Goal: Task Accomplishment & Management: Manage account settings

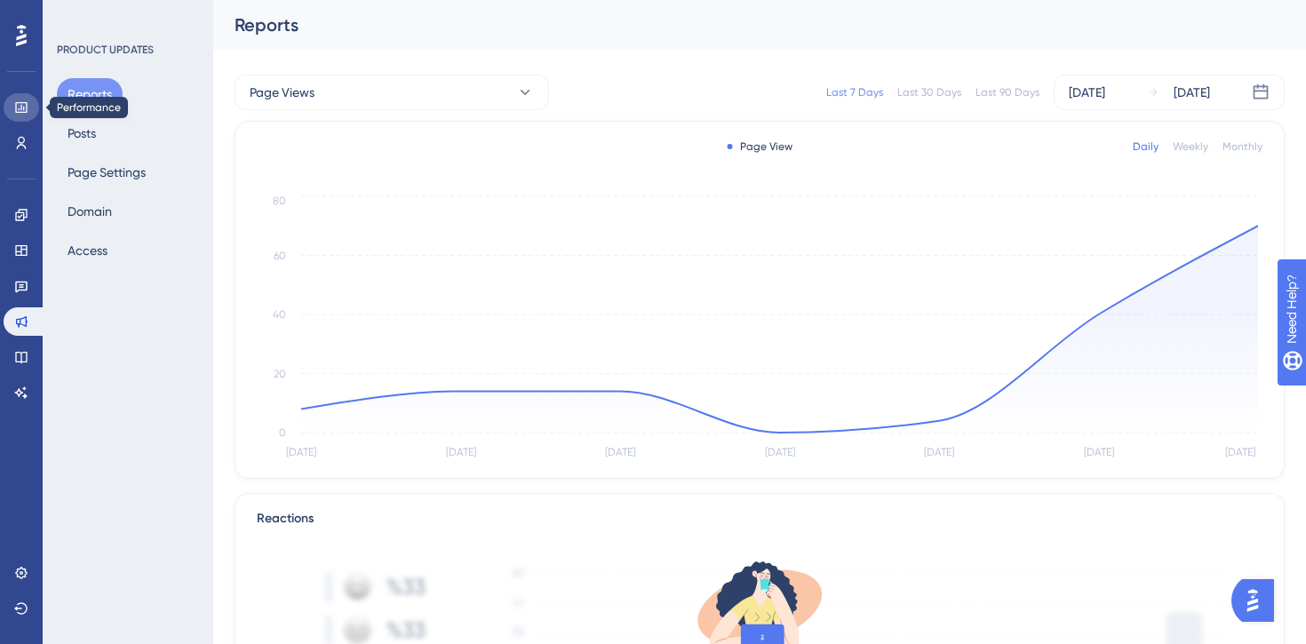
click at [24, 112] on icon at bounding box center [21, 107] width 12 height 11
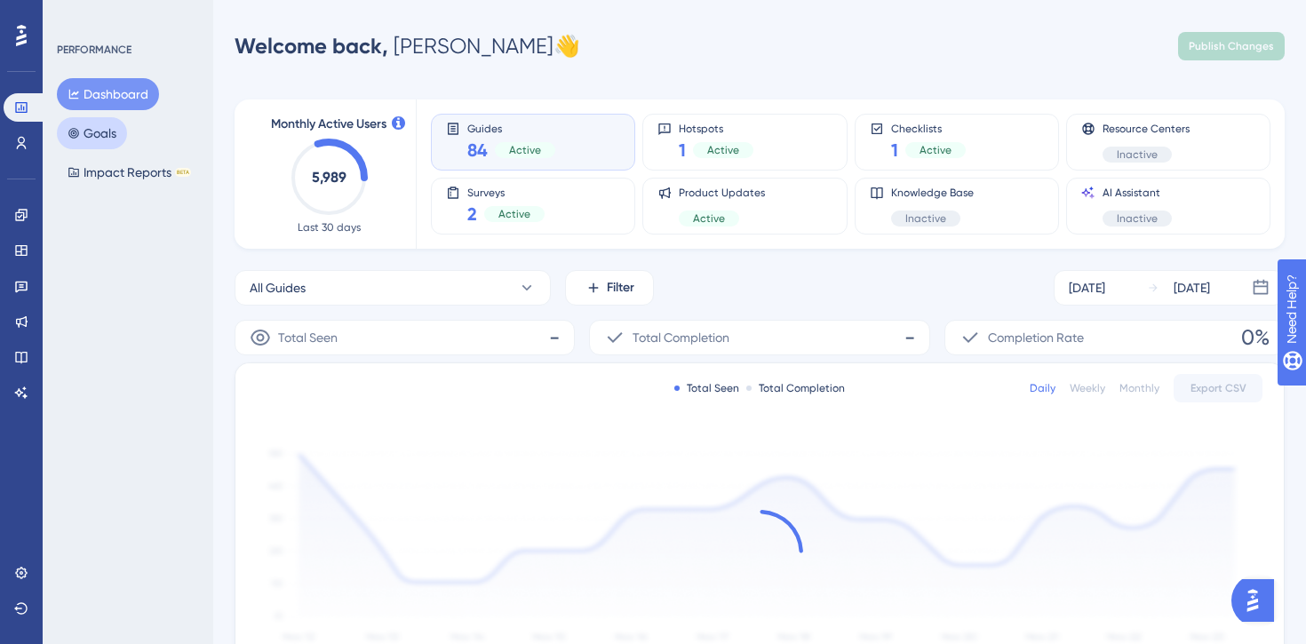
click at [82, 139] on button "Goals" at bounding box center [92, 133] width 70 height 32
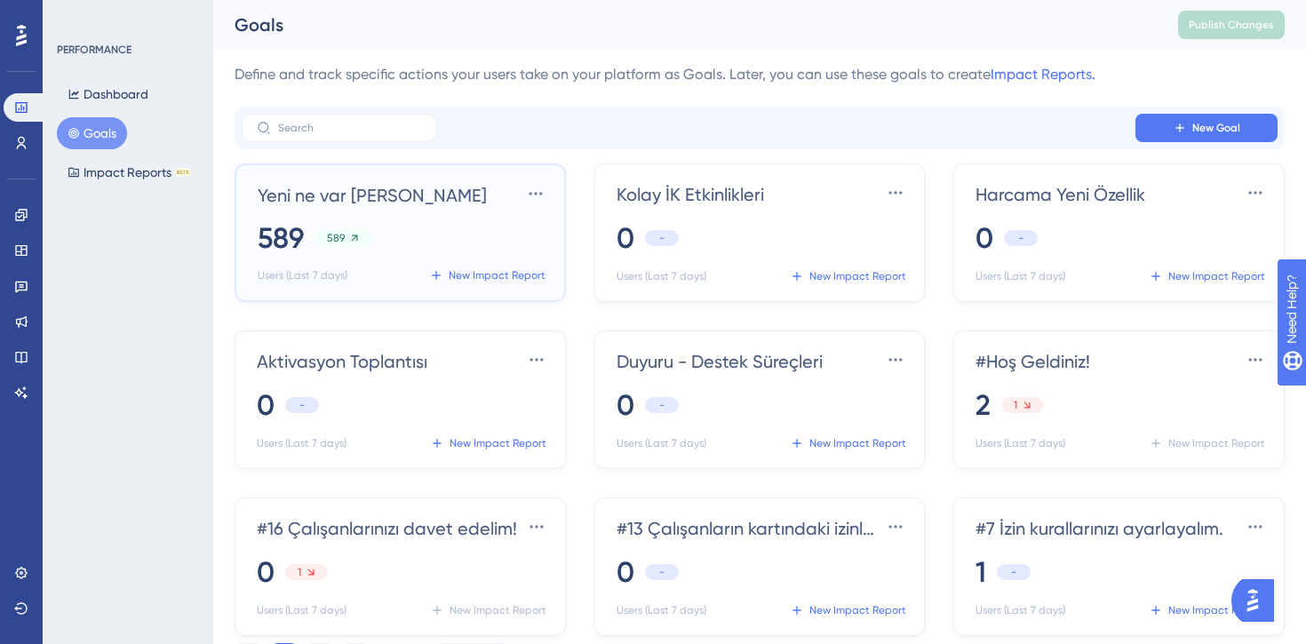
click at [436, 226] on div "589 589" at bounding box center [404, 238] width 292 height 39
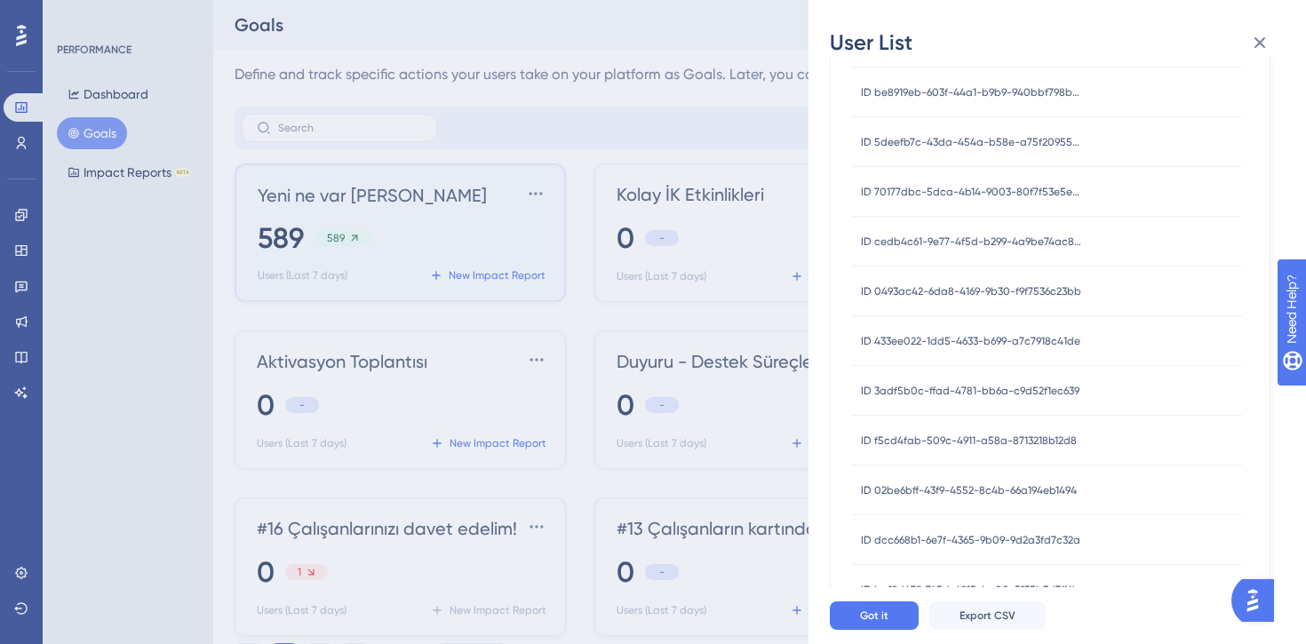
scroll to position [4785, 0]
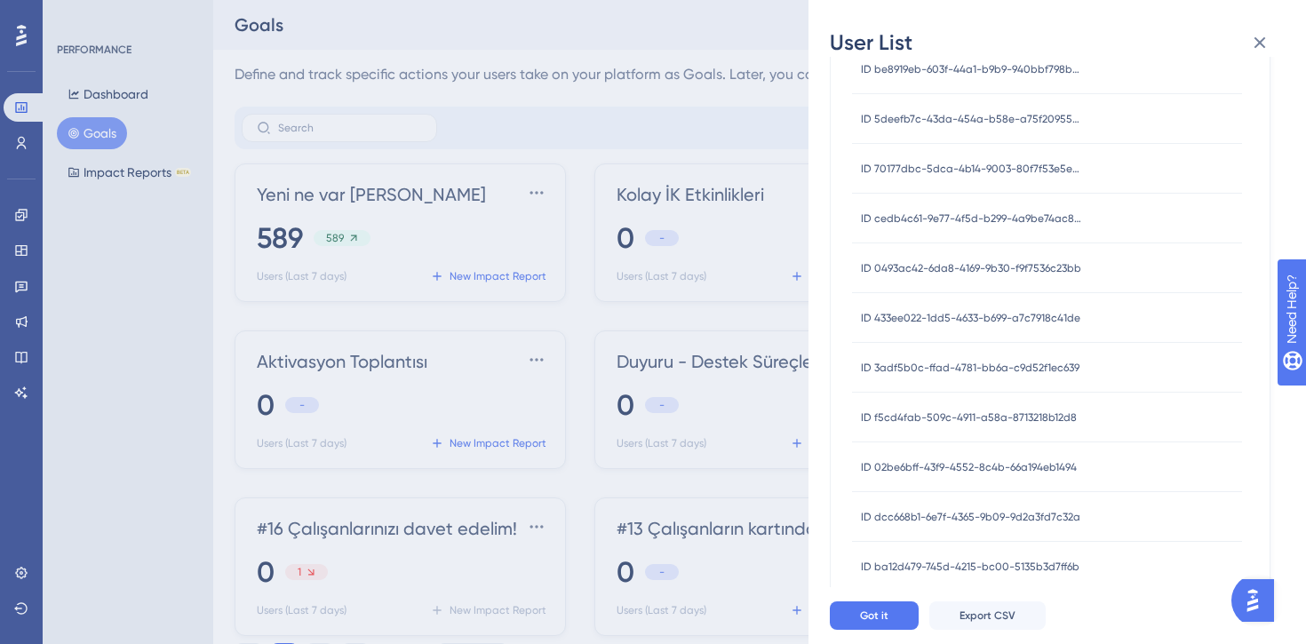
click at [470, 219] on div "User List Yeni ne var ahmet Goal ID: 848 [DATE] - [DATE] This Week Previous Wee…" at bounding box center [653, 322] width 1306 height 644
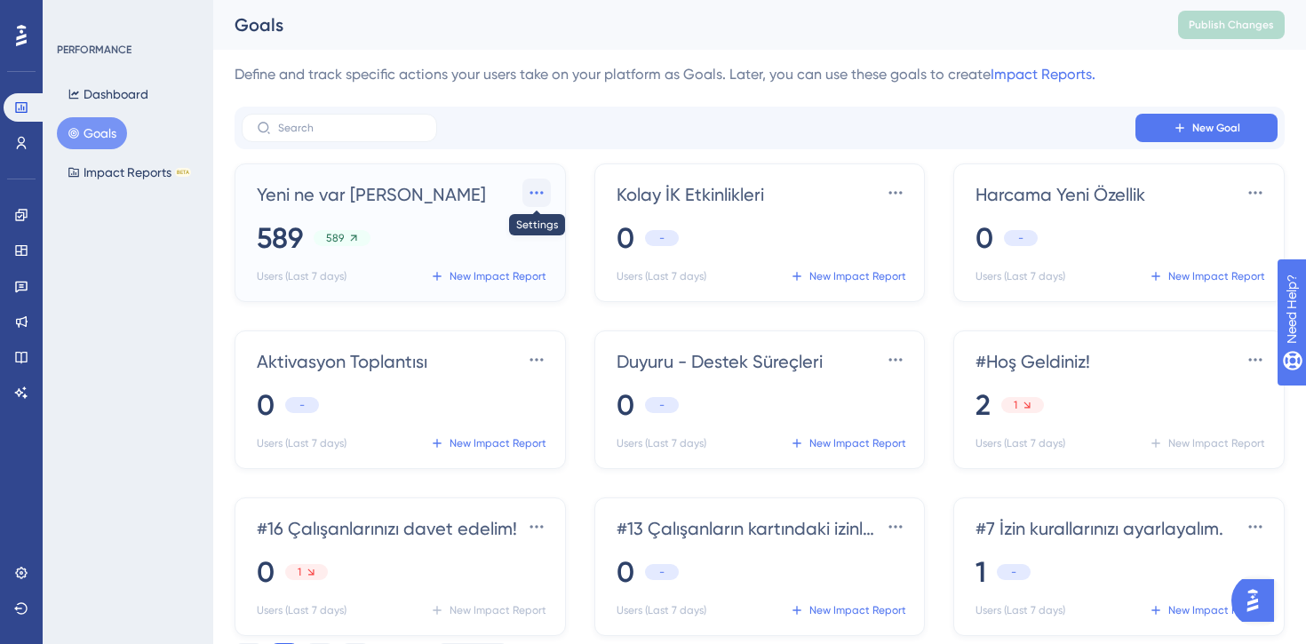
click at [537, 198] on icon at bounding box center [537, 193] width 18 height 18
click at [441, 210] on div "Yeni ne var [PERSON_NAME] Settings Delete Delete 589 589 Users (Last 7 days) Ne…" at bounding box center [404, 234] width 292 height 110
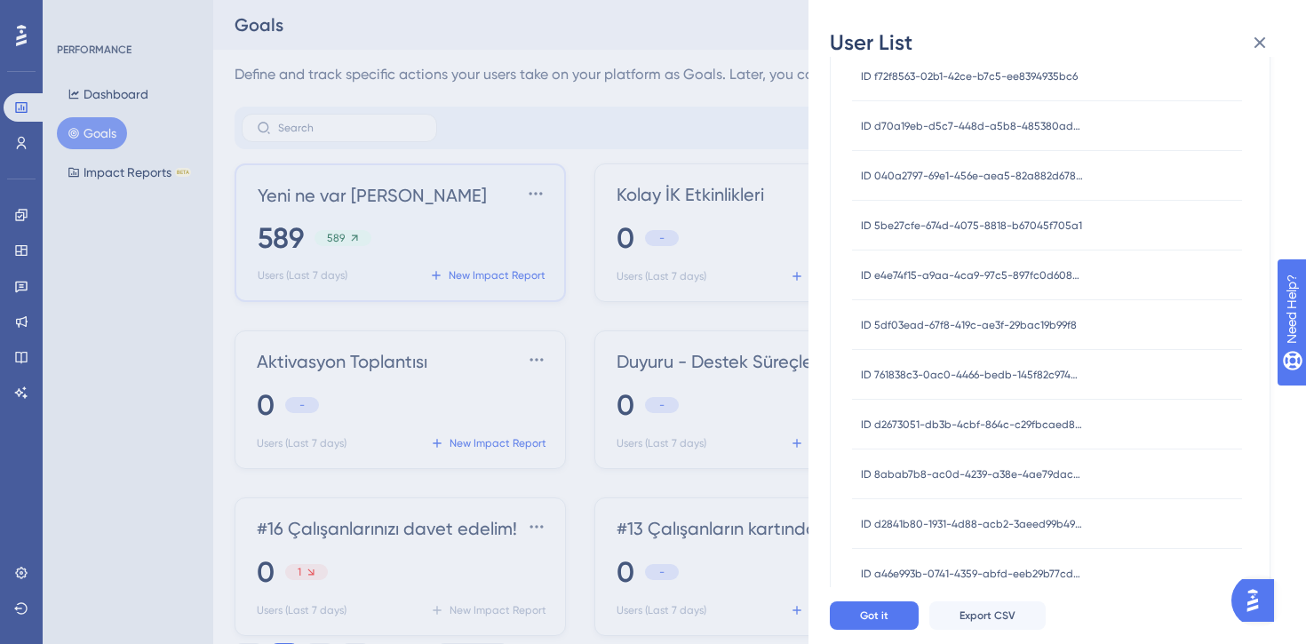
scroll to position [1788, 0]
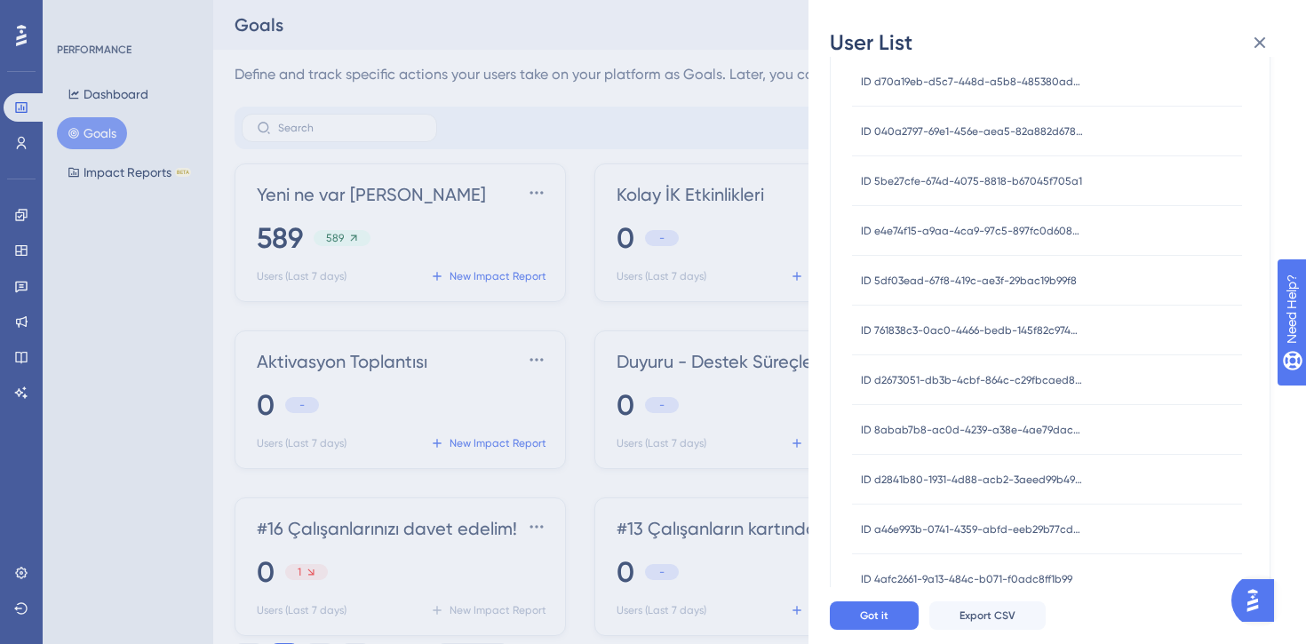
click at [940, 330] on span "ID 761838c3-0ac0-4466-bedb-145f82c974a4" at bounding box center [972, 330] width 222 height 14
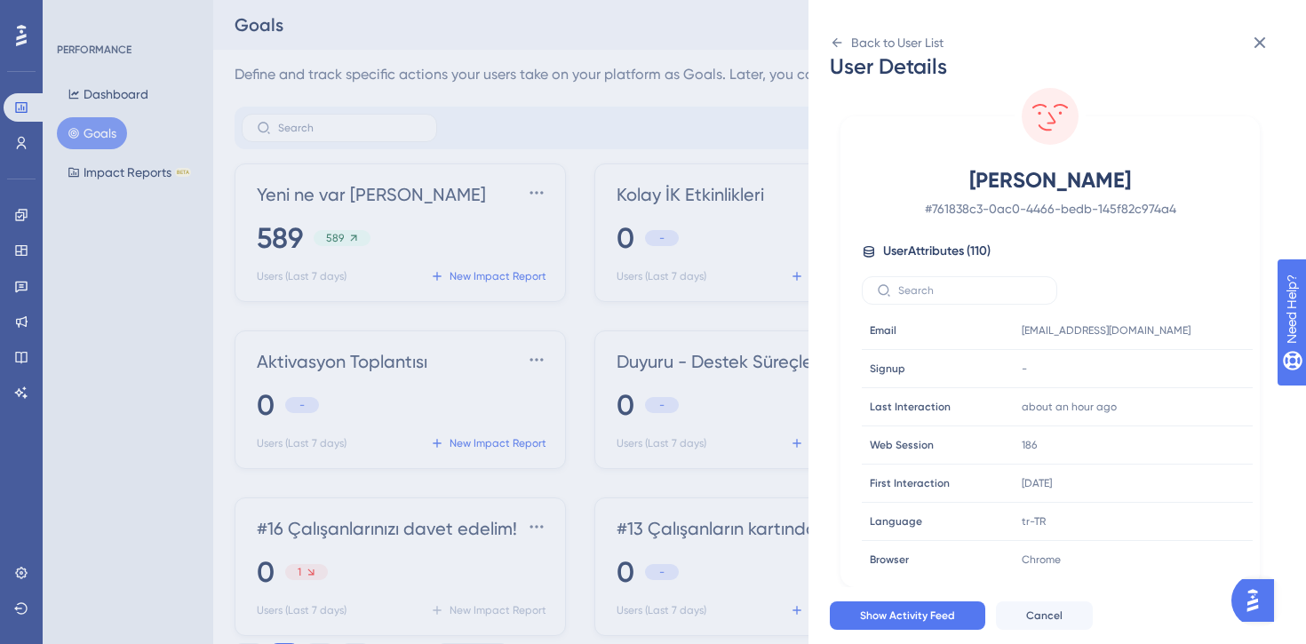
scroll to position [0, 0]
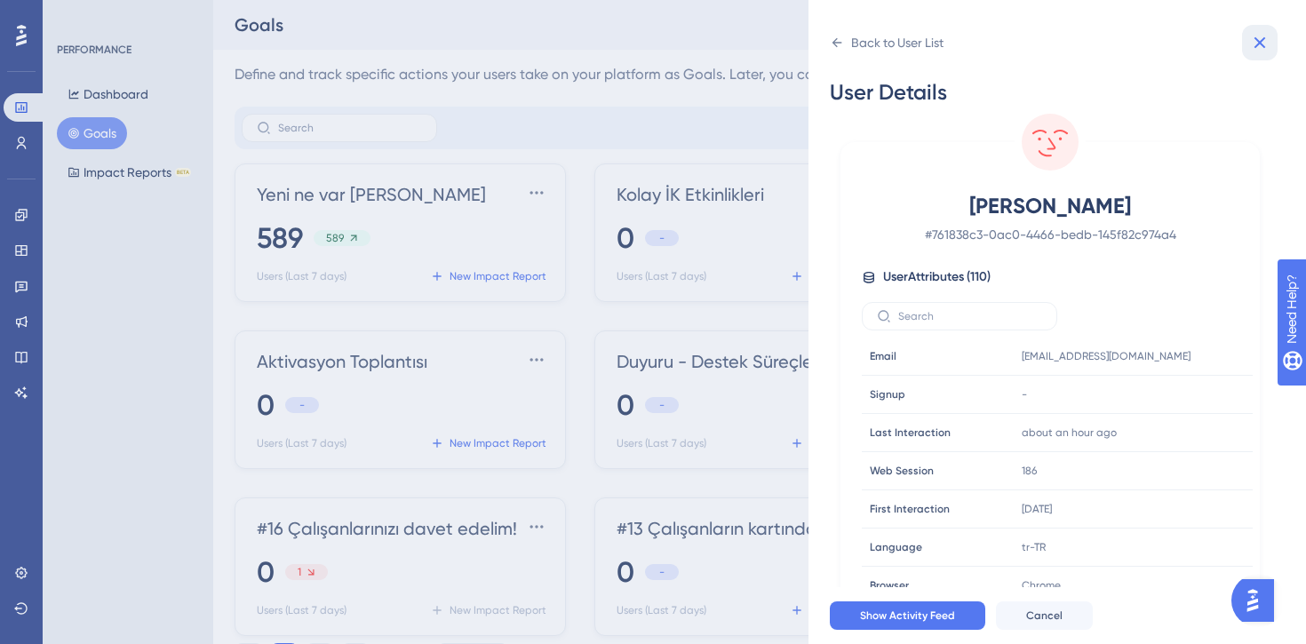
click at [1260, 42] on icon at bounding box center [1260, 43] width 12 height 12
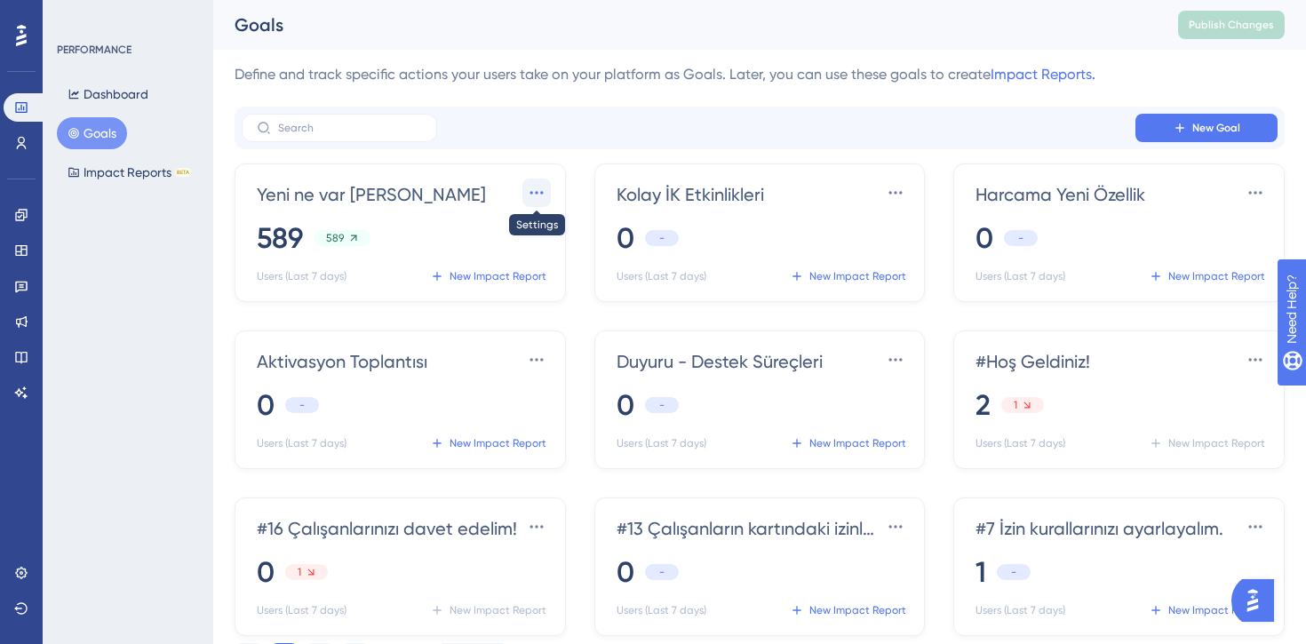
click at [536, 194] on icon at bounding box center [537, 193] width 18 height 18
click at [508, 244] on span "Settings" at bounding box center [504, 243] width 46 height 21
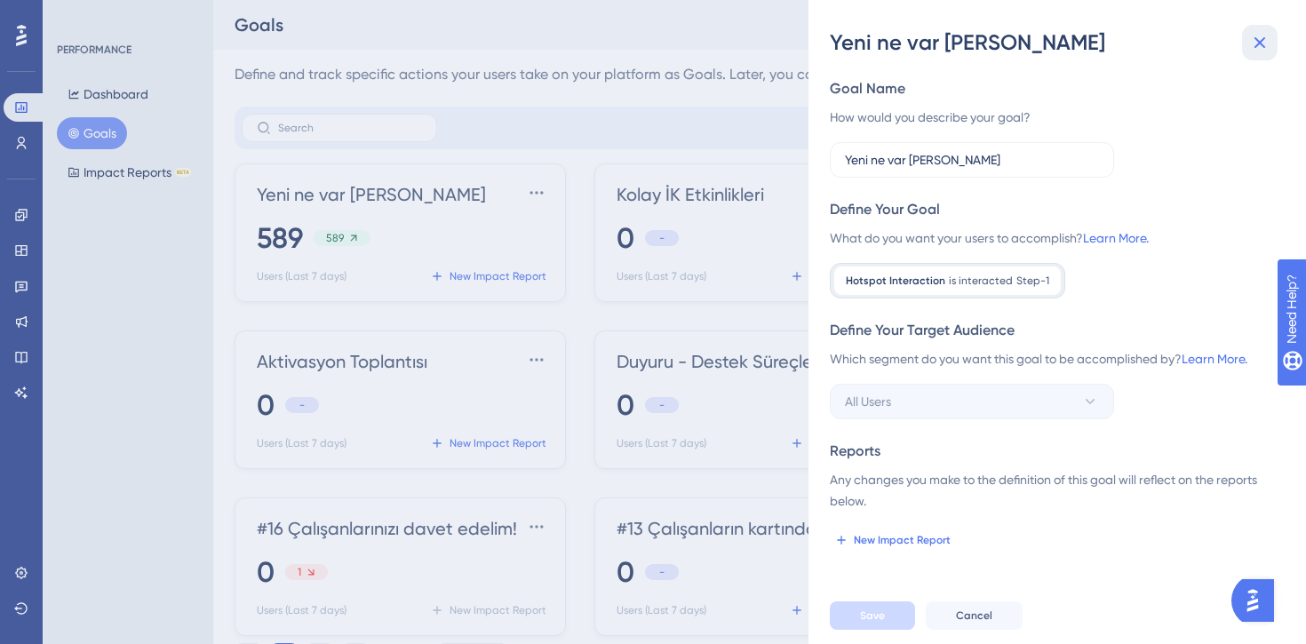
click at [1251, 52] on icon at bounding box center [1259, 42] width 21 height 21
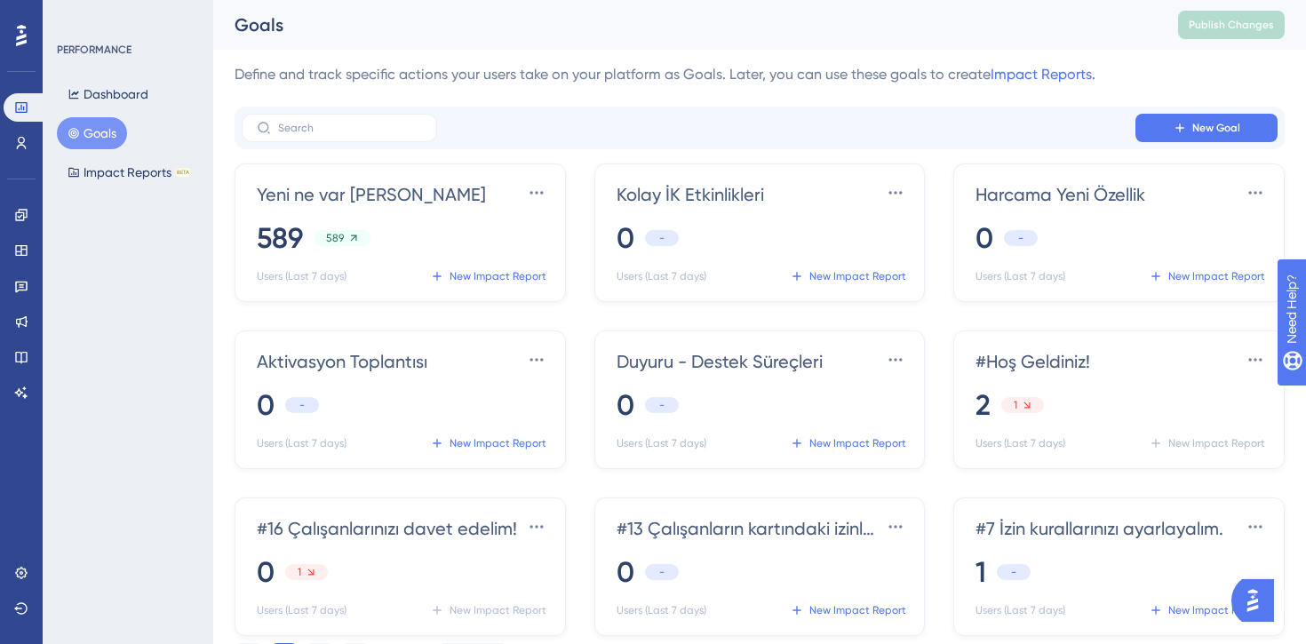
scroll to position [127, 0]
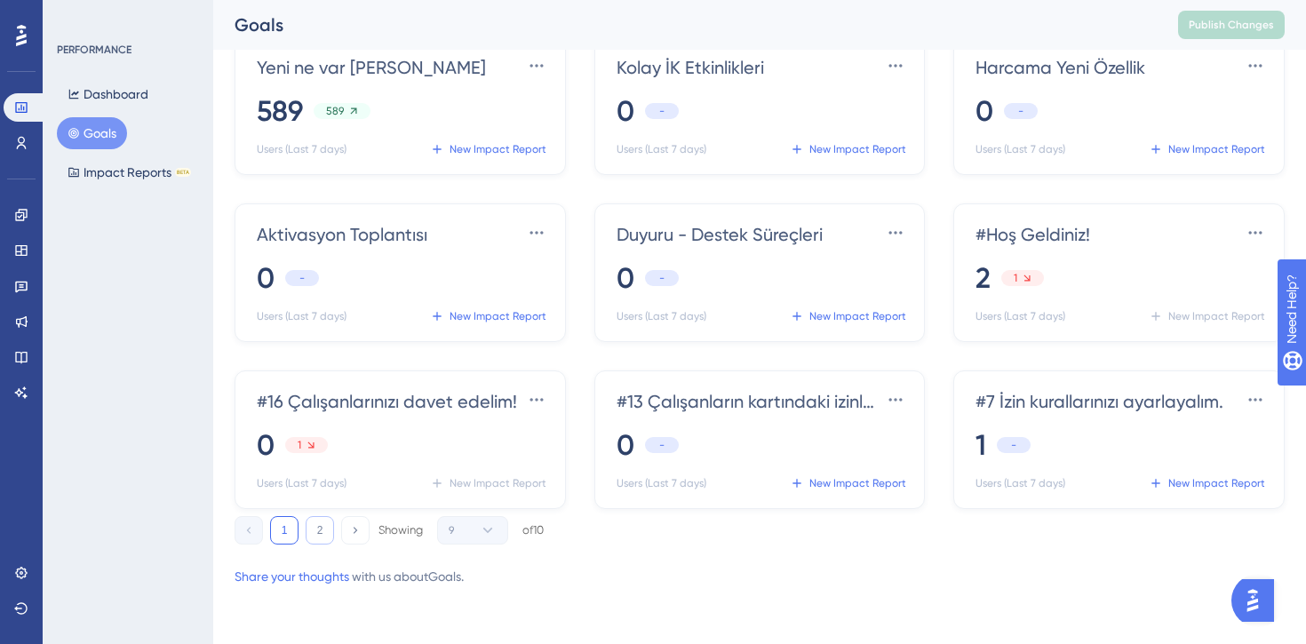
click at [321, 529] on button "2" at bounding box center [320, 530] width 28 height 28
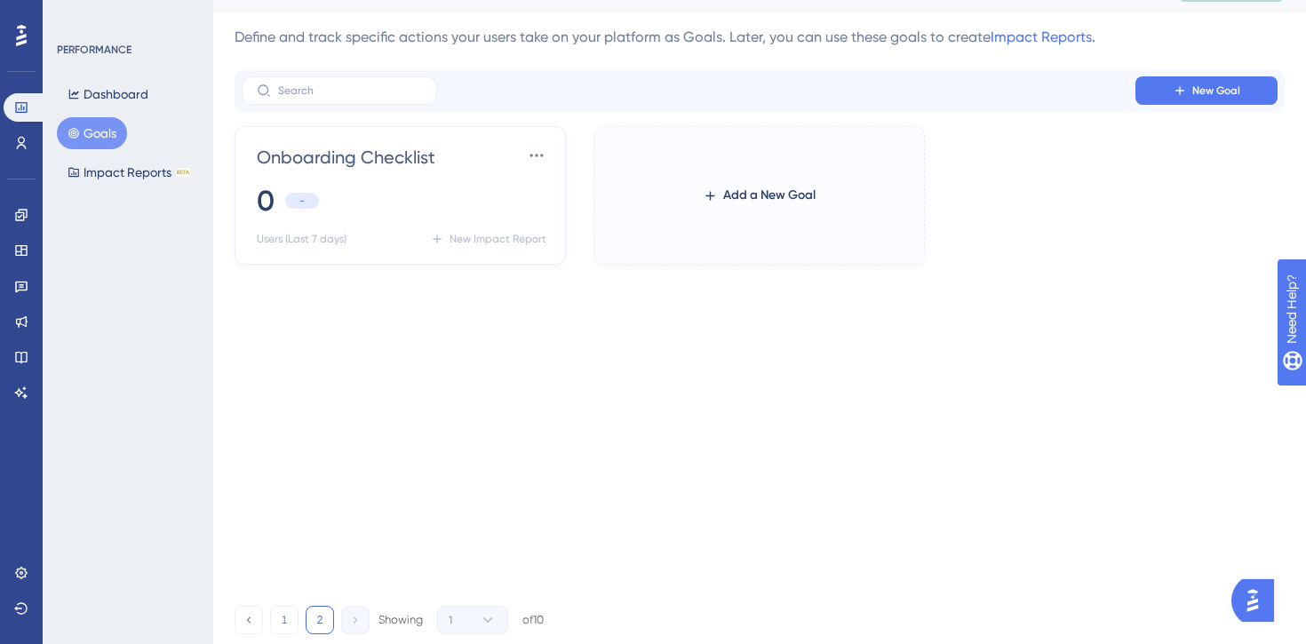
scroll to position [0, 0]
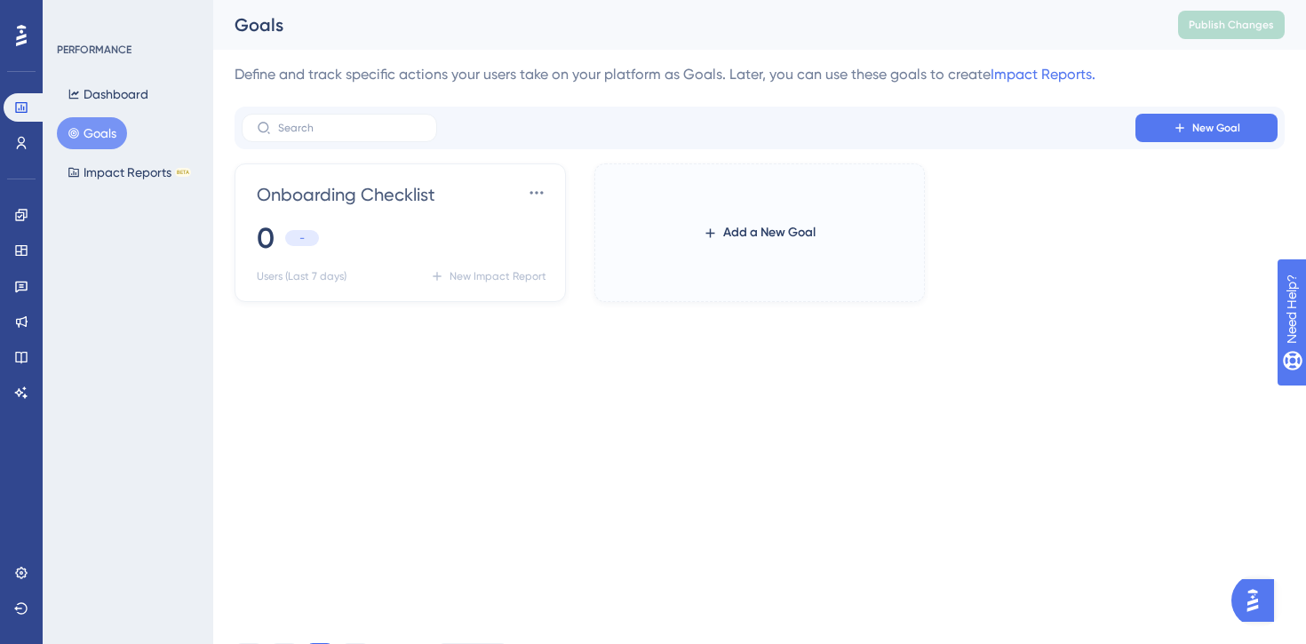
click at [17, 28] on icon at bounding box center [21, 35] width 11 height 21
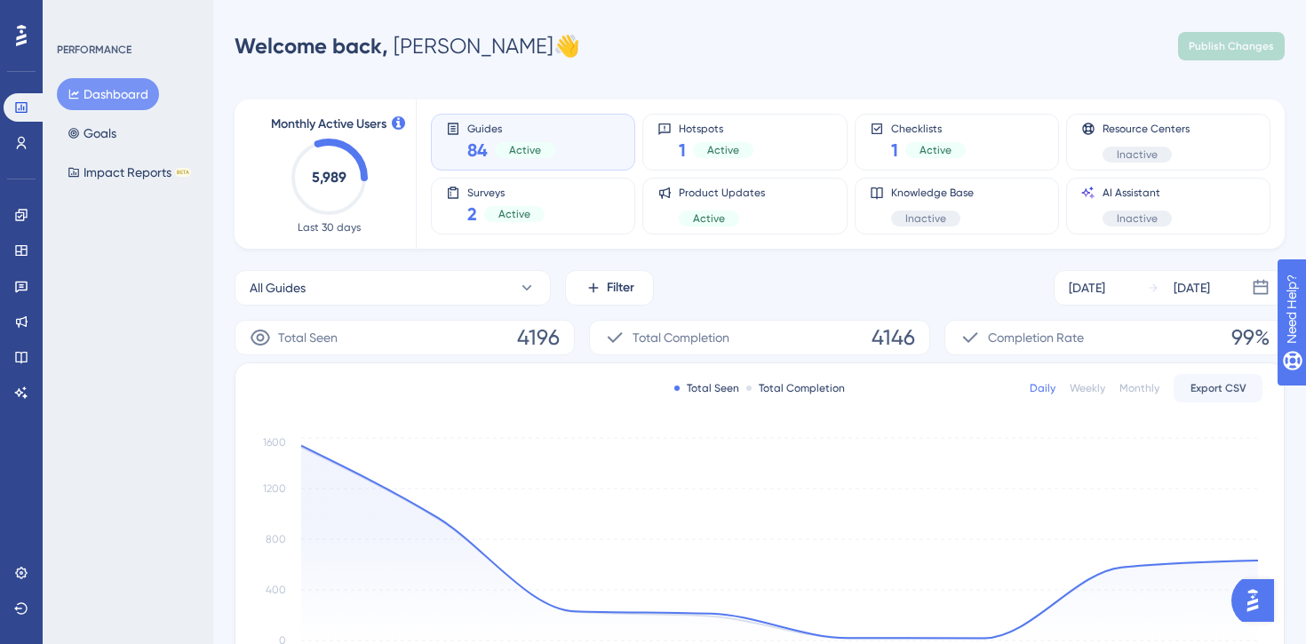
click at [28, 30] on div at bounding box center [21, 35] width 28 height 28
